Goal: Task Accomplishment & Management: Use online tool/utility

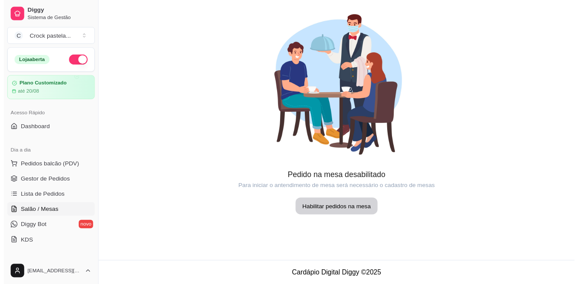
scroll to position [43, 0]
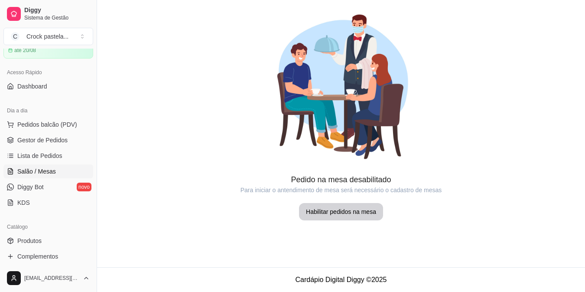
click at [20, 241] on span "Produtos" at bounding box center [29, 240] width 24 height 9
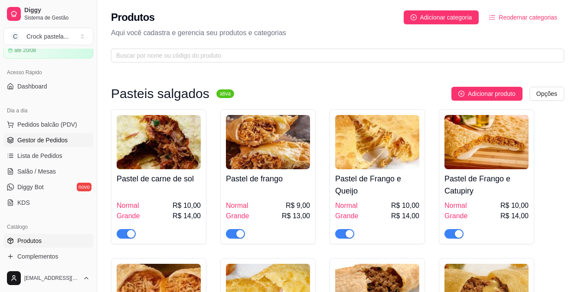
click at [60, 137] on span "Gestor de Pedidos" at bounding box center [42, 140] width 50 height 9
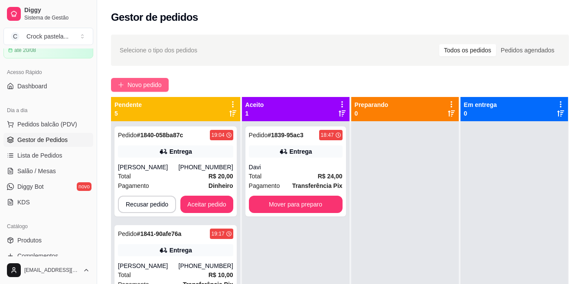
click at [148, 79] on button "Novo pedido" at bounding box center [140, 85] width 58 height 14
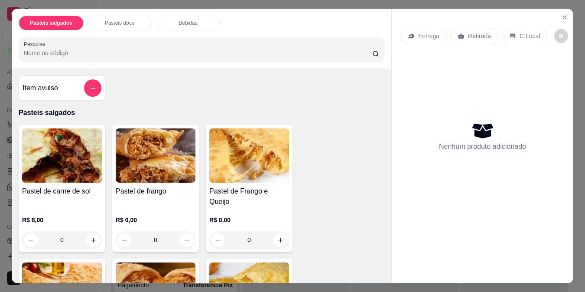
click at [94, 231] on div "0" at bounding box center [62, 239] width 80 height 17
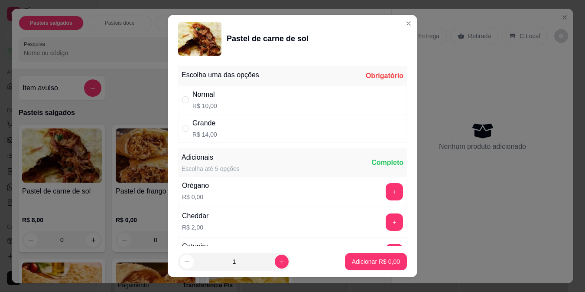
click at [249, 102] on div "Normal R$ 10,00" at bounding box center [292, 99] width 229 height 29
radio input "true"
click at [366, 266] on button "Adicionar R$ 10,00" at bounding box center [374, 261] width 64 height 17
type input "1"
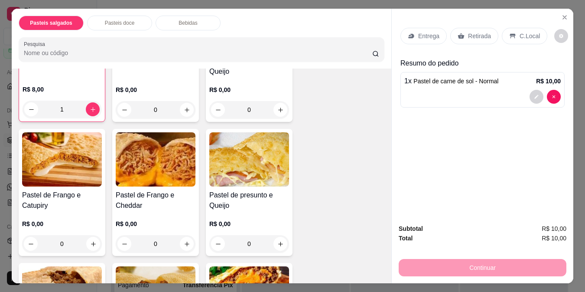
scroll to position [260, 0]
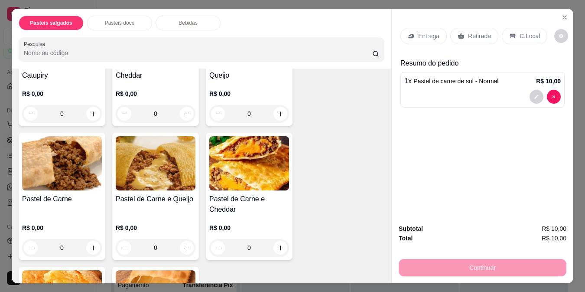
click at [184, 239] on div "0" at bounding box center [156, 247] width 80 height 17
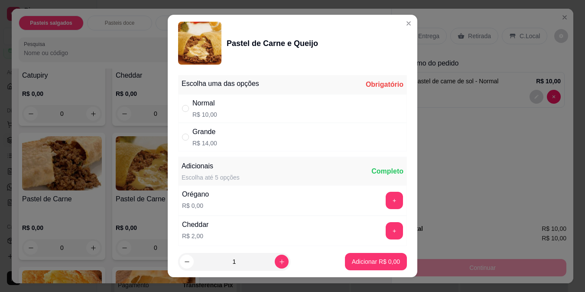
click at [225, 114] on div "Normal R$ 10,00" at bounding box center [292, 108] width 229 height 29
radio input "true"
click at [378, 259] on p "Adicionar R$ 10,00" at bounding box center [374, 261] width 50 height 8
type input "1"
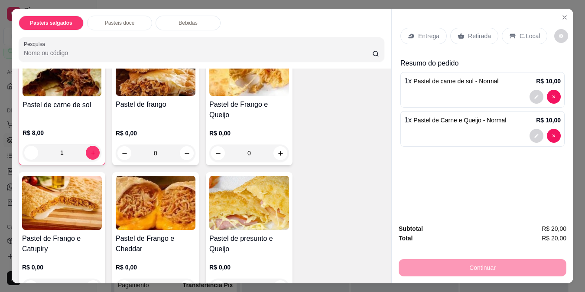
scroll to position [43, 0]
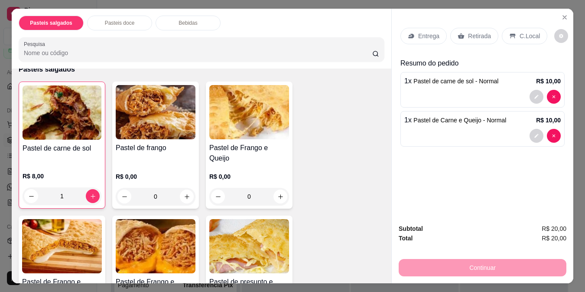
click at [180, 188] on div "0" at bounding box center [156, 196] width 80 height 17
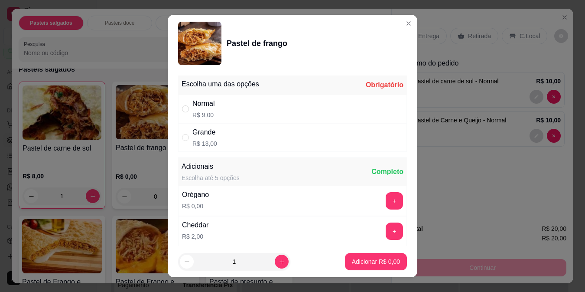
click at [234, 113] on div "Normal R$ 9,00" at bounding box center [292, 108] width 229 height 29
radio input "true"
click at [371, 257] on p "Adicionar R$ 9,00" at bounding box center [375, 261] width 47 height 8
type input "1"
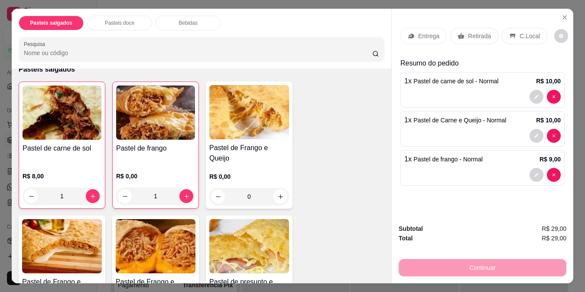
click at [412, 33] on div "Entrega" at bounding box center [423, 36] width 46 height 16
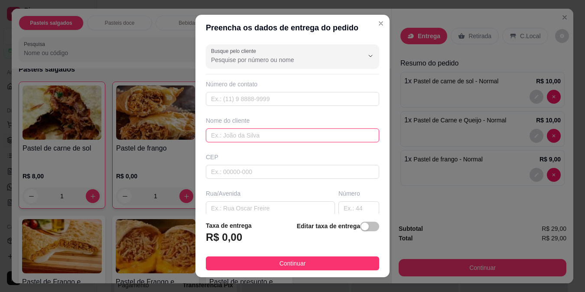
click at [300, 136] on input "text" at bounding box center [292, 135] width 173 height 14
type input "leidiane"
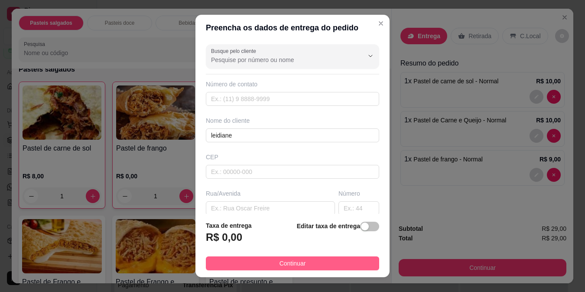
click at [312, 267] on button "Continuar" at bounding box center [292, 263] width 173 height 14
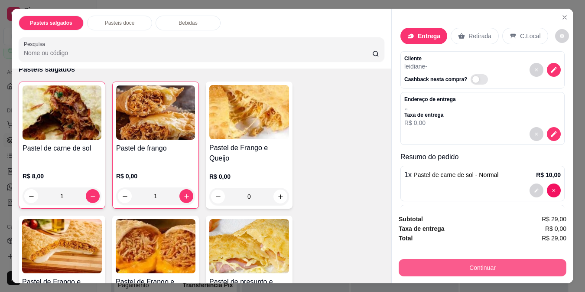
click at [510, 269] on button "Continuar" at bounding box center [483, 267] width 168 height 17
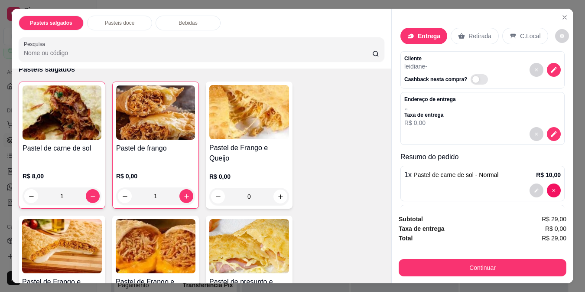
scroll to position [84, 0]
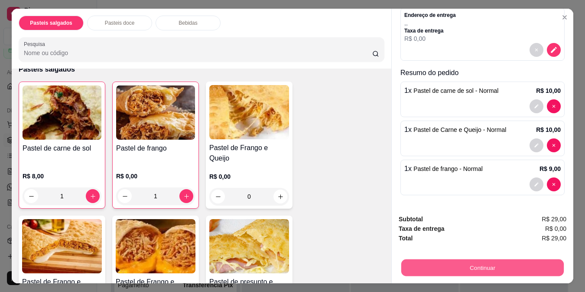
click at [497, 259] on button "Continuar" at bounding box center [482, 267] width 163 height 17
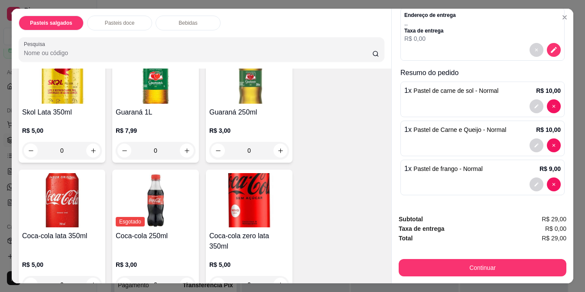
scroll to position [773, 0]
click at [273, 143] on button "increase-product-quantity" at bounding box center [280, 150] width 14 height 14
type input "1"
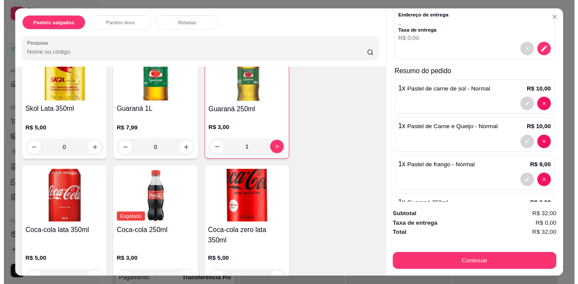
scroll to position [123, 0]
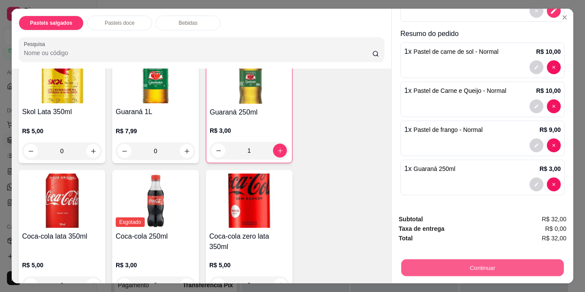
click at [485, 262] on button "Continuar" at bounding box center [482, 267] width 163 height 17
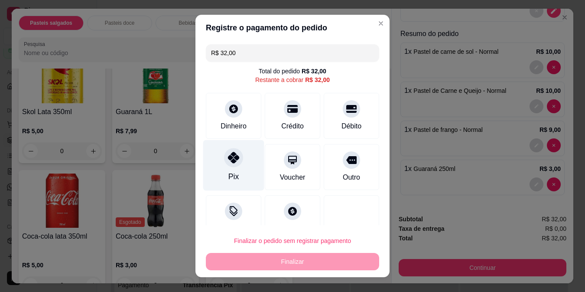
click at [228, 162] on icon at bounding box center [233, 157] width 11 height 11
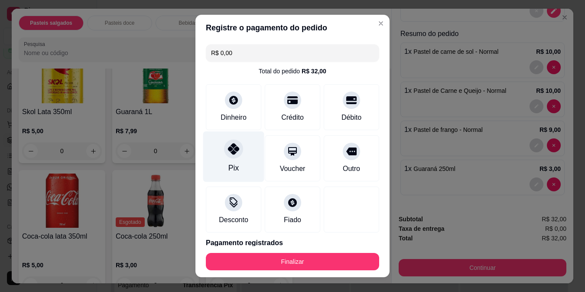
type input "R$ 0,00"
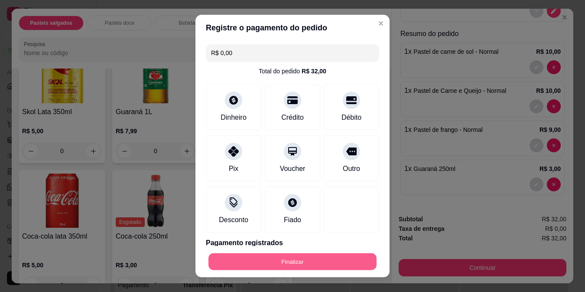
click at [249, 263] on button "Finalizar" at bounding box center [292, 261] width 168 height 17
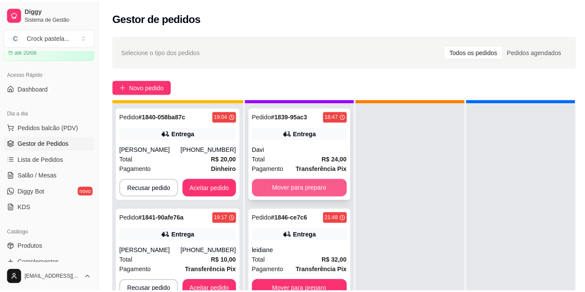
scroll to position [24, 0]
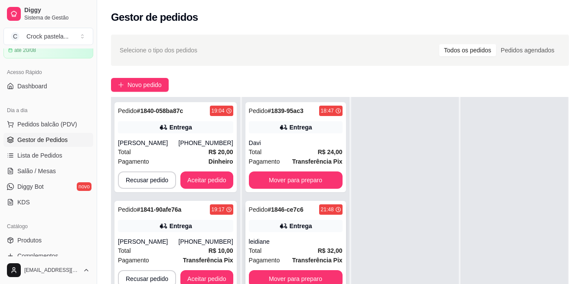
click at [320, 214] on div "Pedido # 1846-ce7c6 21:48" at bounding box center [296, 210] width 94 height 10
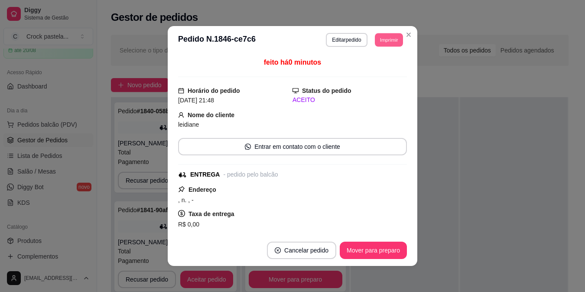
click at [381, 36] on button "Imprimir" at bounding box center [389, 39] width 28 height 13
click at [384, 68] on button "Impressora" at bounding box center [368, 69] width 61 height 13
